Goal: Task Accomplishment & Management: Manage account settings

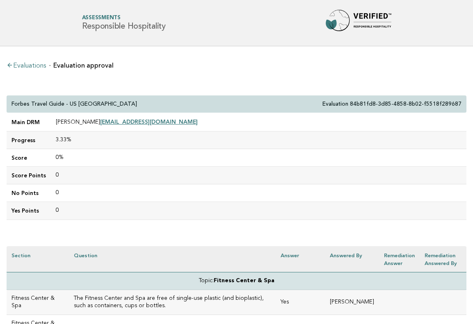
click at [33, 67] on link "Evaluations" at bounding box center [26, 66] width 39 height 7
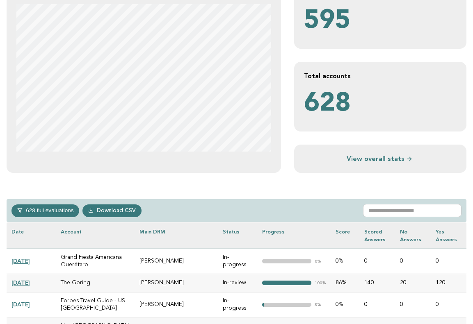
scroll to position [246, 0]
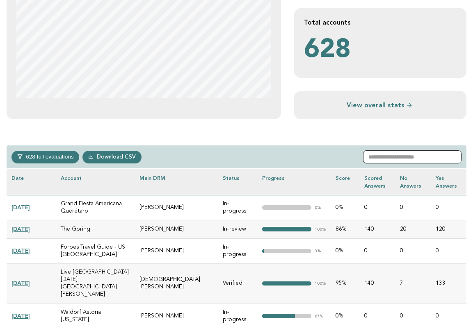
click at [389, 153] on input "text" at bounding box center [412, 157] width 98 height 13
paste input "**********"
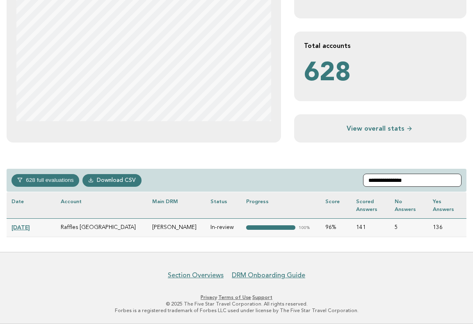
scroll to position [221, 0]
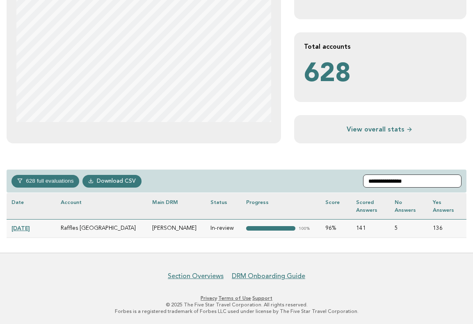
type input "**********"
click at [30, 228] on link "[DATE]" at bounding box center [20, 228] width 18 height 7
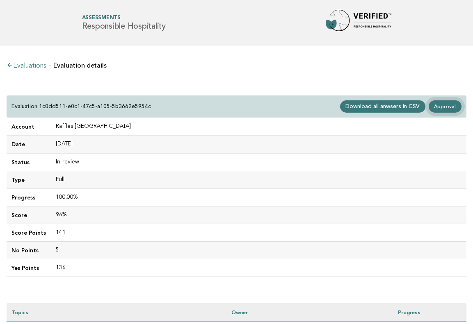
click at [447, 104] on link "Approval" at bounding box center [445, 106] width 33 height 12
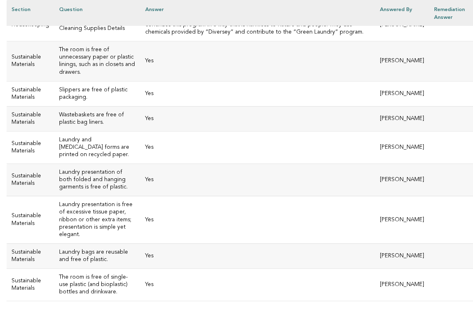
scroll to position [5478, 0]
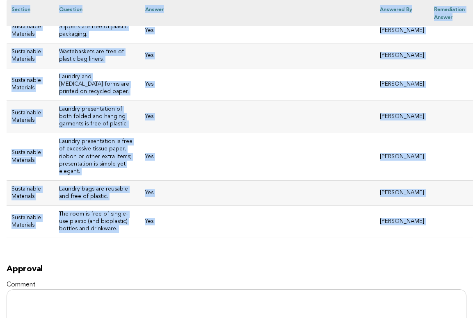
drag, startPoint x: 11, startPoint y: 101, endPoint x: 267, endPoint y: 108, distance: 256.4
copy div "Raffles Istanbul Evaluation 1c0dd511-e0c1-47c5-a105-5b3662e5954c Main DRM Ömer …"
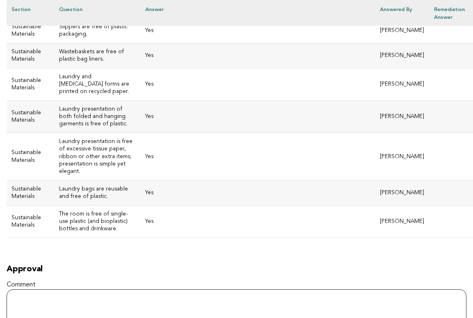
click at [124, 290] on textarea "Comment" at bounding box center [237, 311] width 460 height 43
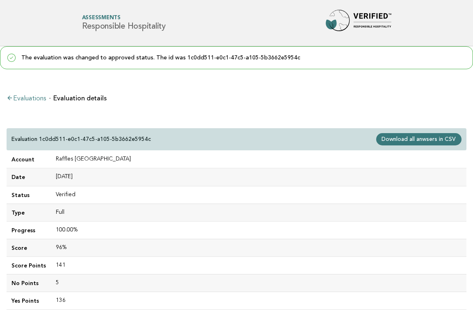
click at [34, 98] on link "Evaluations" at bounding box center [26, 99] width 39 height 7
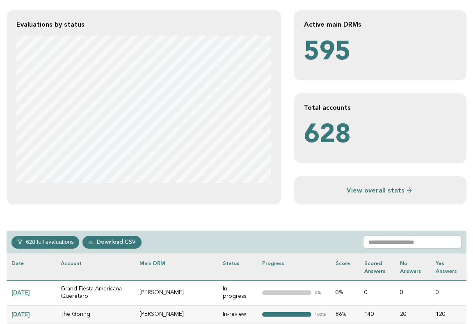
scroll to position [204, 0]
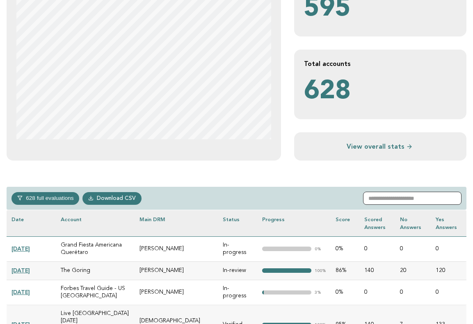
click at [413, 198] on input "text" at bounding box center [412, 198] width 98 height 13
paste input "**********"
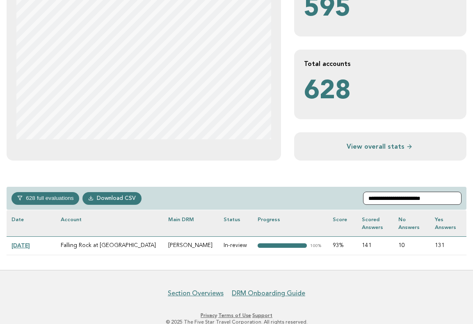
type input "**********"
click at [30, 245] on link "[DATE]" at bounding box center [20, 245] width 18 height 7
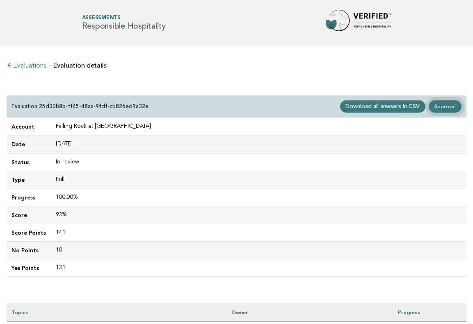
click at [447, 105] on link "Approval" at bounding box center [445, 106] width 33 height 12
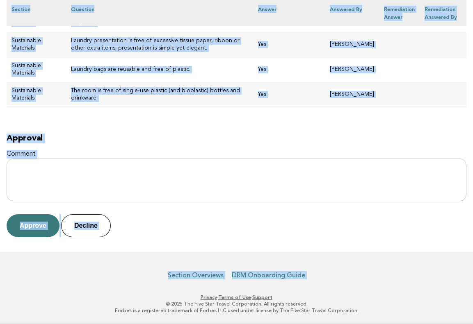
scroll to position [4190, 0]
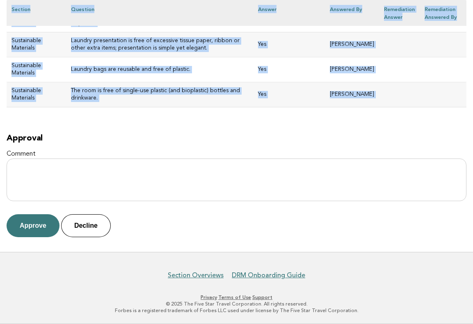
drag, startPoint x: 11, startPoint y: 100, endPoint x: 291, endPoint y: 140, distance: 282.9
copy div "Falling Rock at Nemacolin Evaluation 25d30b8b-ff45-48aa-9fdf-cb826ed9a32e Main …"
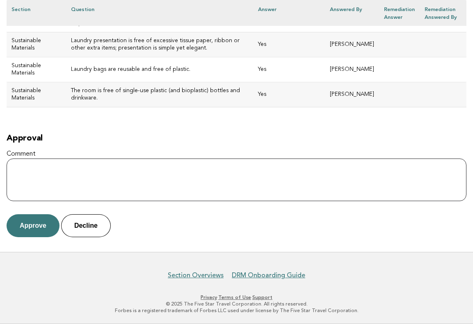
click at [85, 190] on textarea "Comment" at bounding box center [237, 180] width 460 height 43
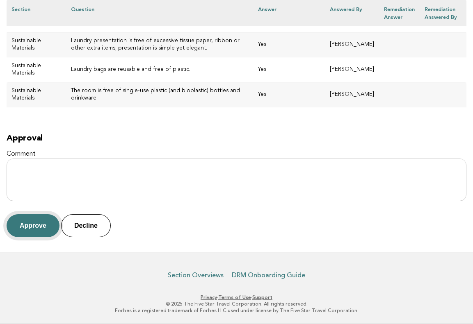
click at [32, 237] on button "Approve" at bounding box center [33, 225] width 53 height 23
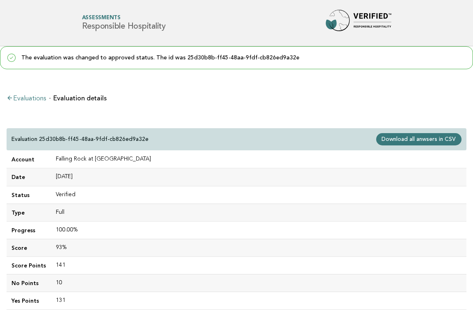
click at [31, 99] on link "Evaluations" at bounding box center [26, 99] width 39 height 7
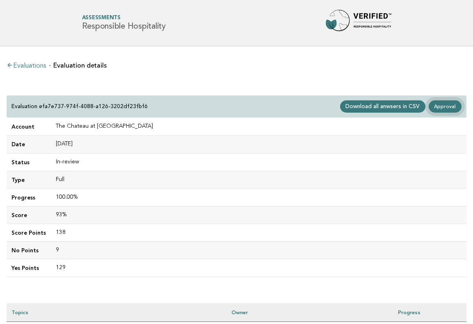
click at [445, 107] on link "Approval" at bounding box center [445, 106] width 33 height 12
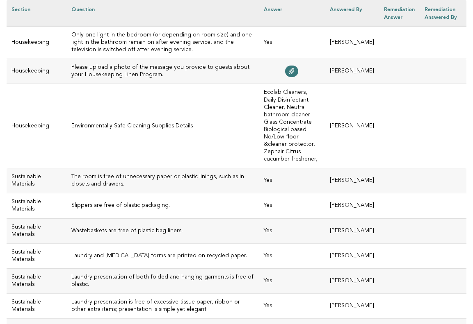
scroll to position [4012, 0]
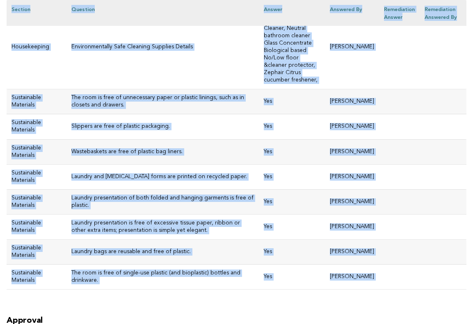
drag, startPoint x: 11, startPoint y: 102, endPoint x: 349, endPoint y: 108, distance: 338.0
copy div "The Chateau at Nemacolin Evaluation efa7e737-974f-4088-a126-3202df23fbf6 Main D…"
